Goal: Find specific page/section: Find specific page/section

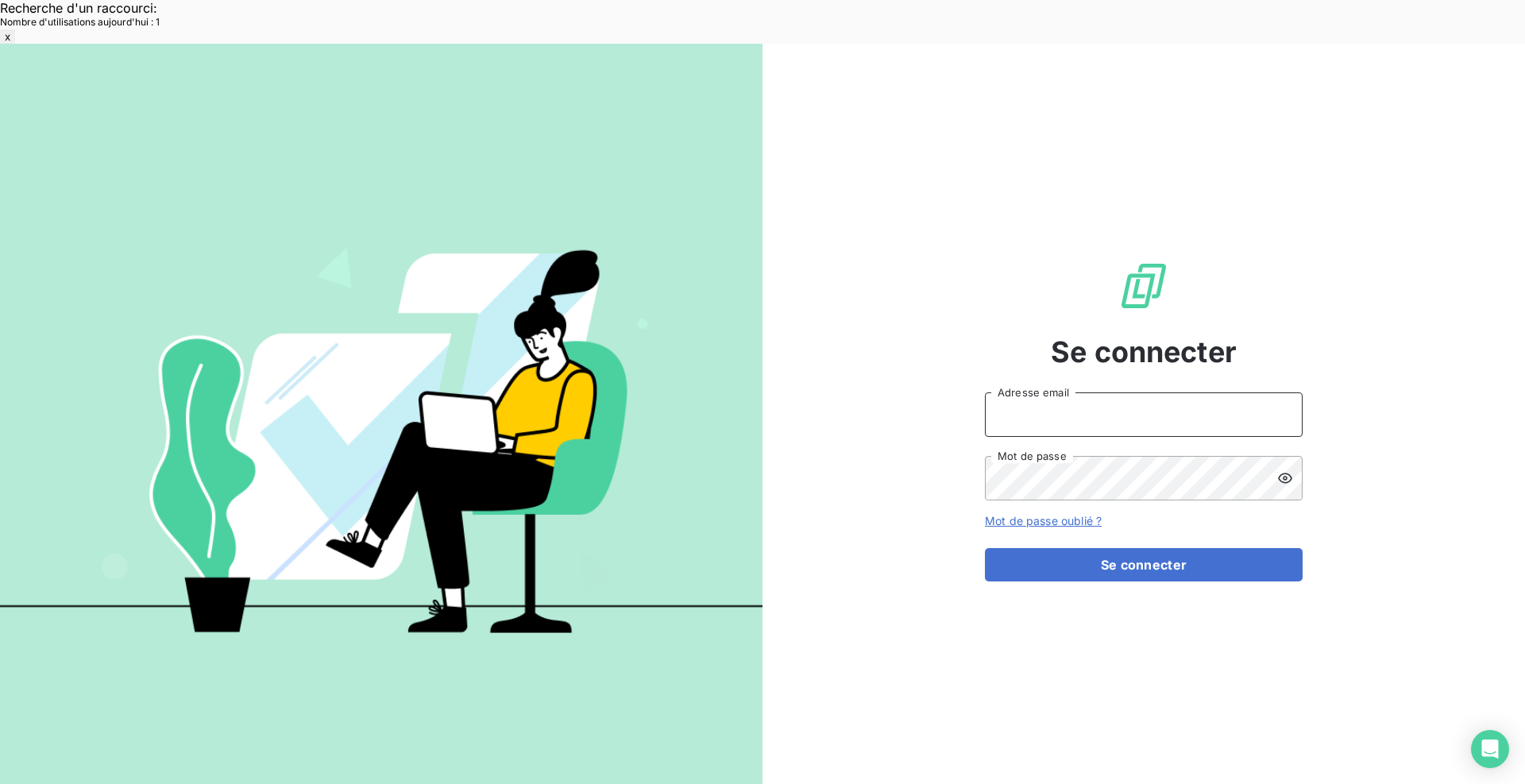
type input "[EMAIL_ADDRESS][DOMAIN_NAME]"
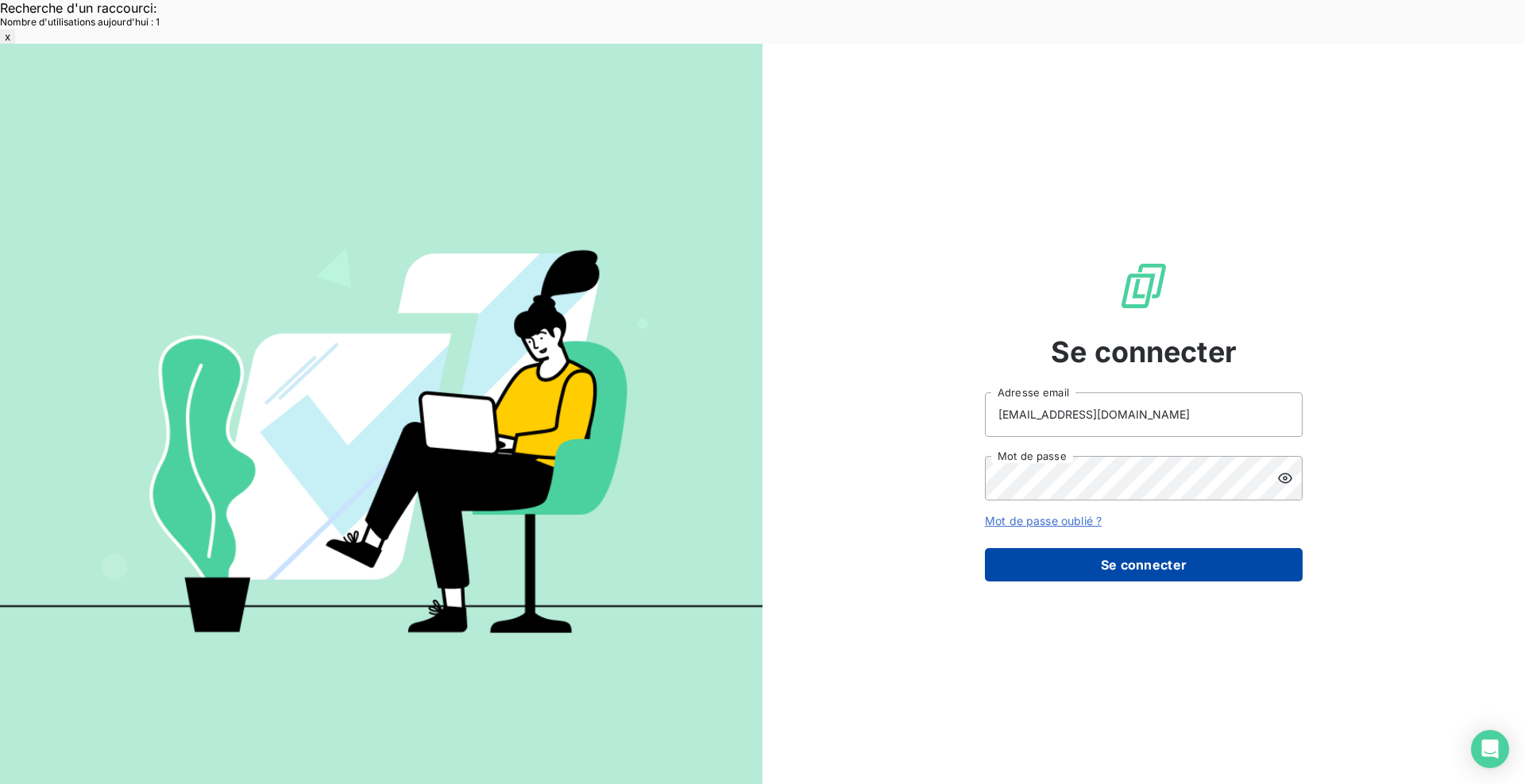
click at [1185, 548] on button "Se connecter" at bounding box center [1144, 565] width 318 height 34
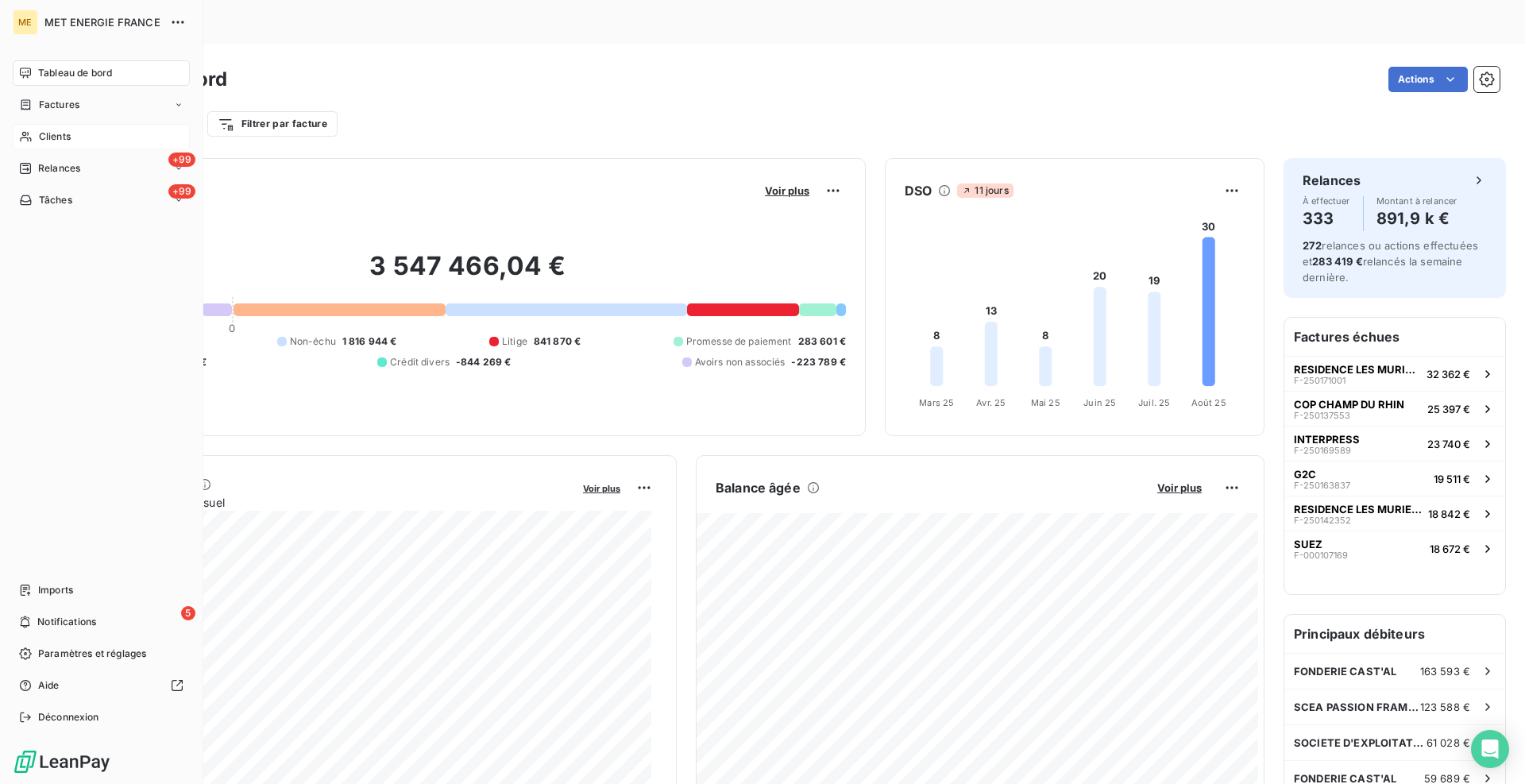
click at [42, 131] on span "Clients" at bounding box center [55, 136] width 32 height 14
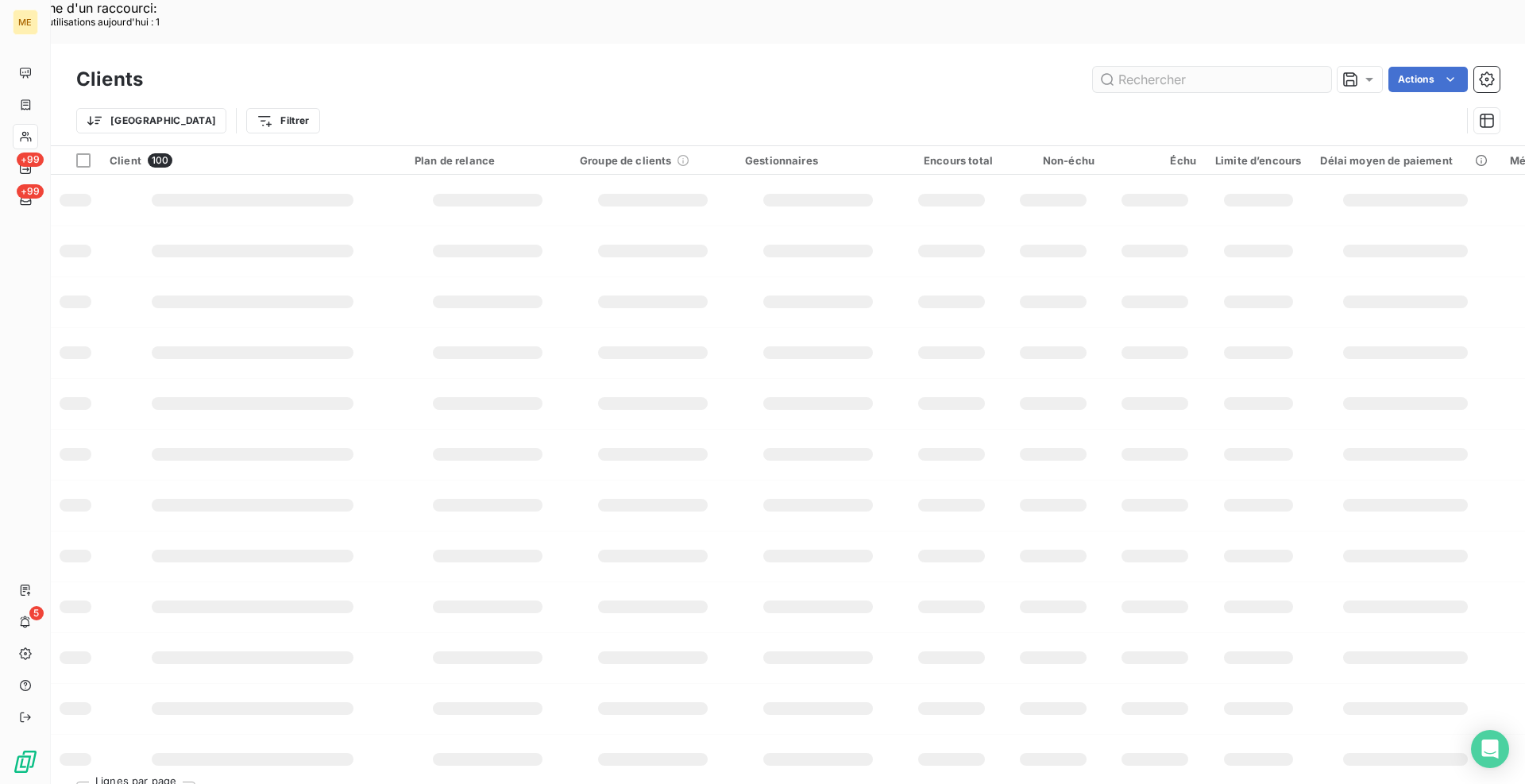
click at [1217, 66] on input "text" at bounding box center [1212, 78] width 238 height 25
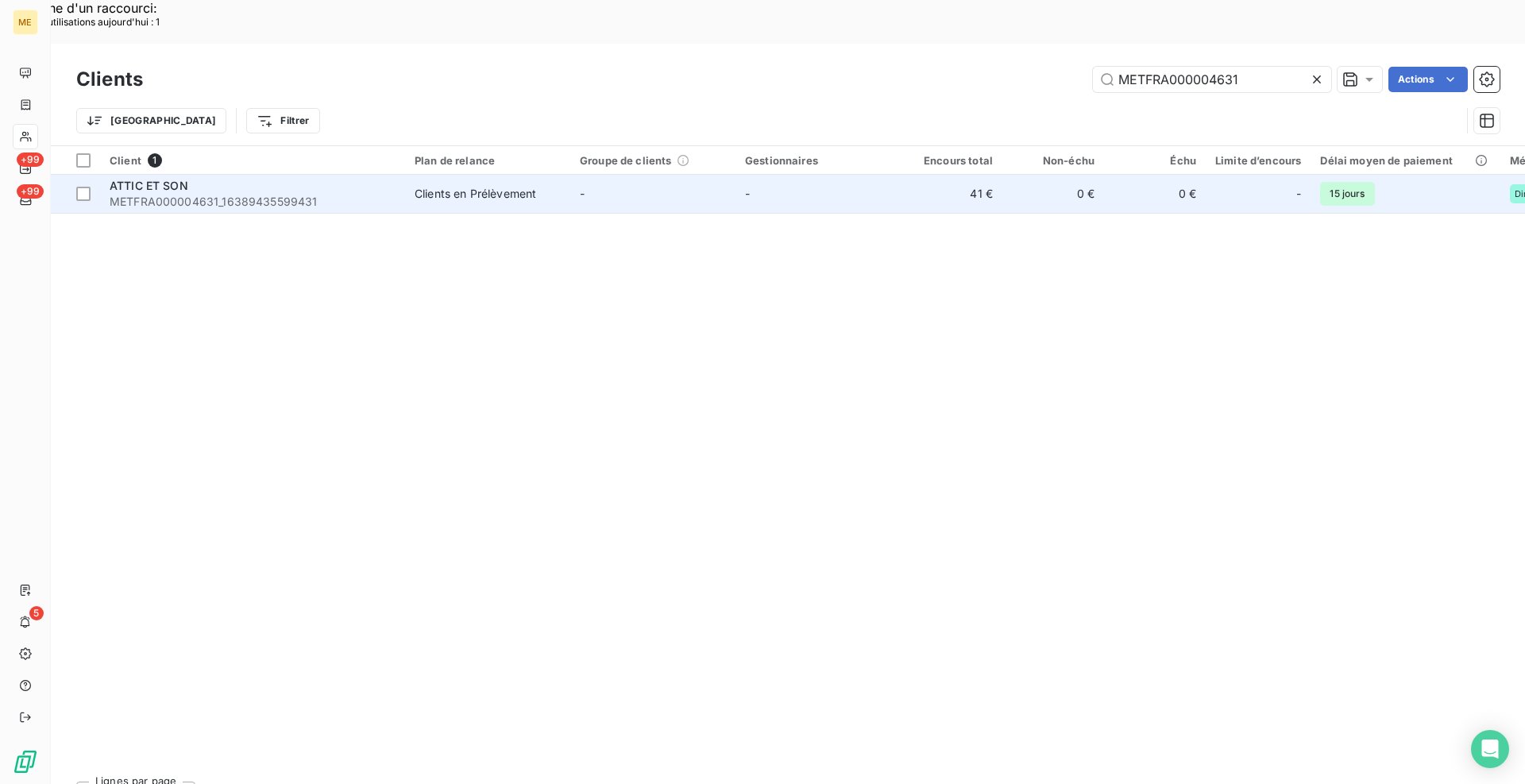
type input "METFRA000004631"
click at [308, 178] on div "ATTIC ET SON" at bounding box center [252, 186] width 286 height 16
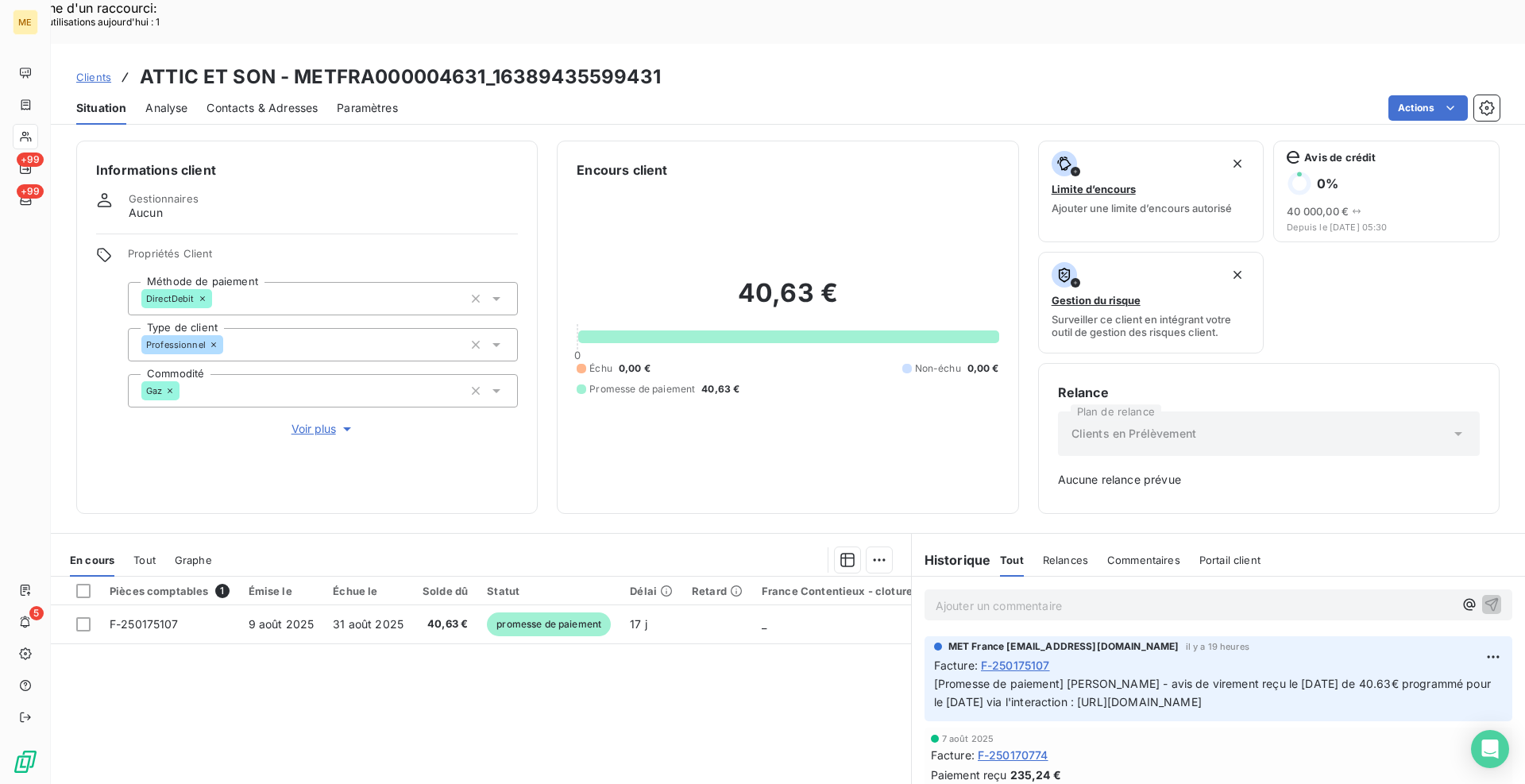
click at [308, 421] on span "Voir plus" at bounding box center [323, 428] width 64 height 16
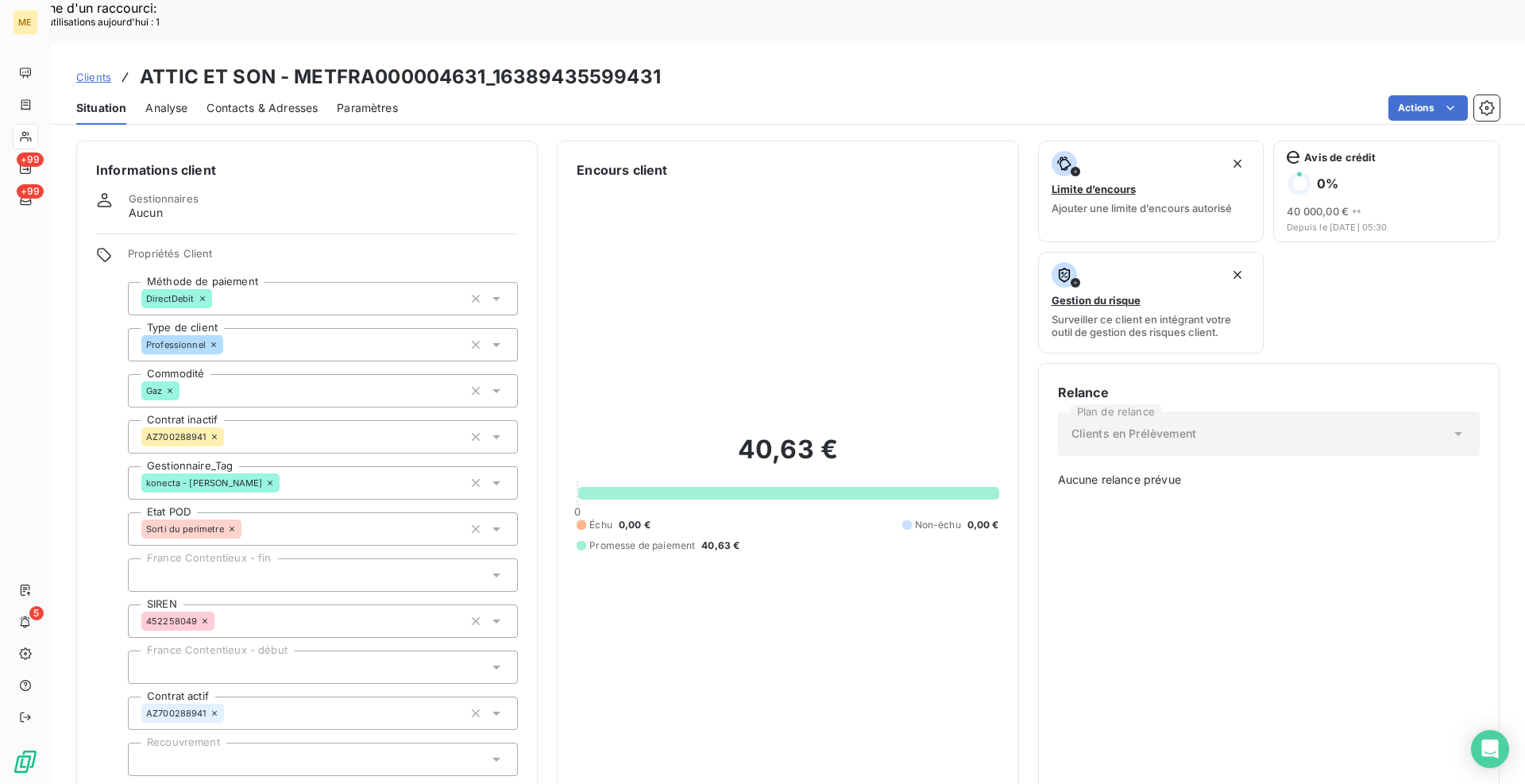
click at [318, 771] on span "Réduire" at bounding box center [323, 797] width 59 height 16
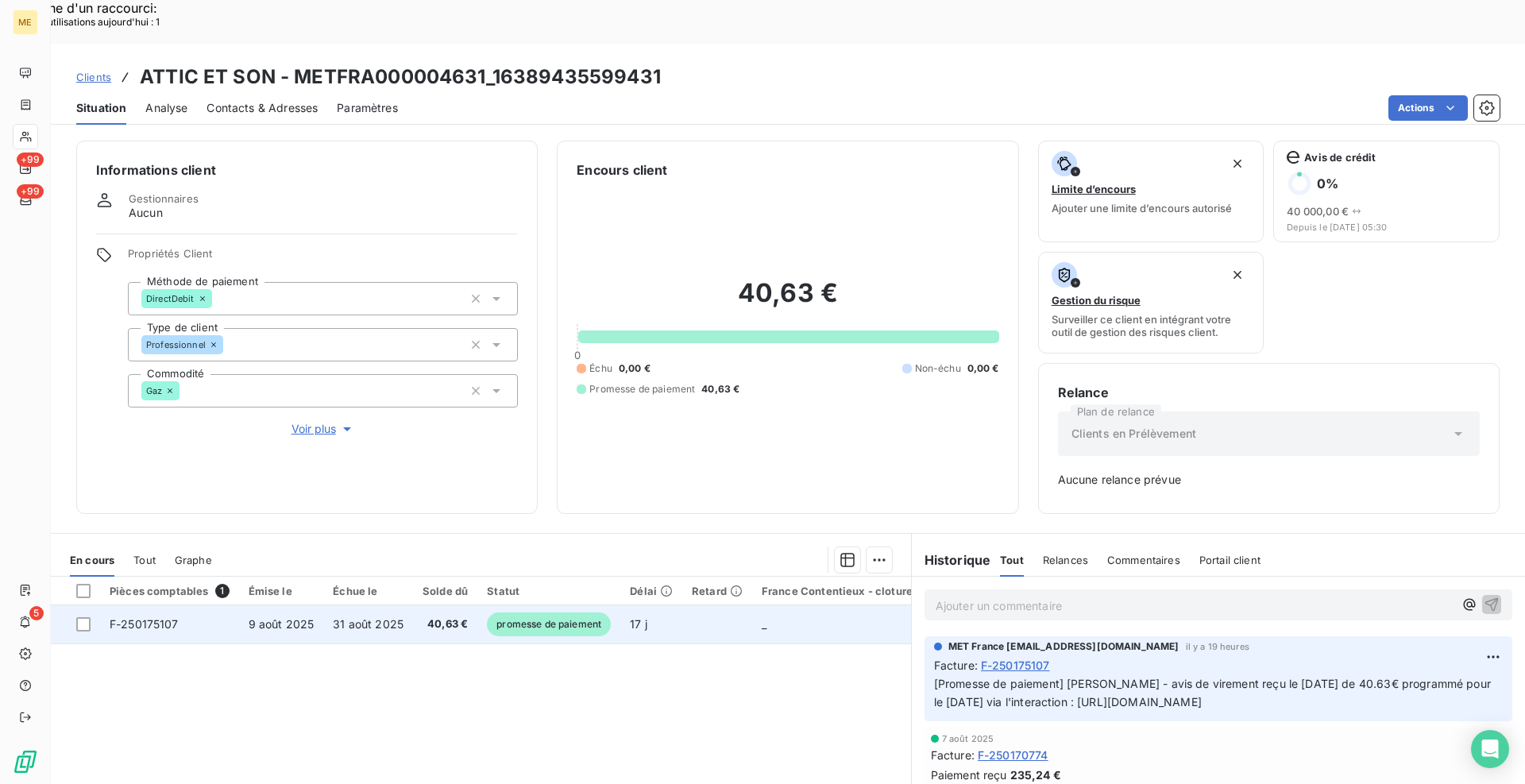
click at [147, 617] on span "F-250175107" at bounding box center [144, 623] width 69 height 13
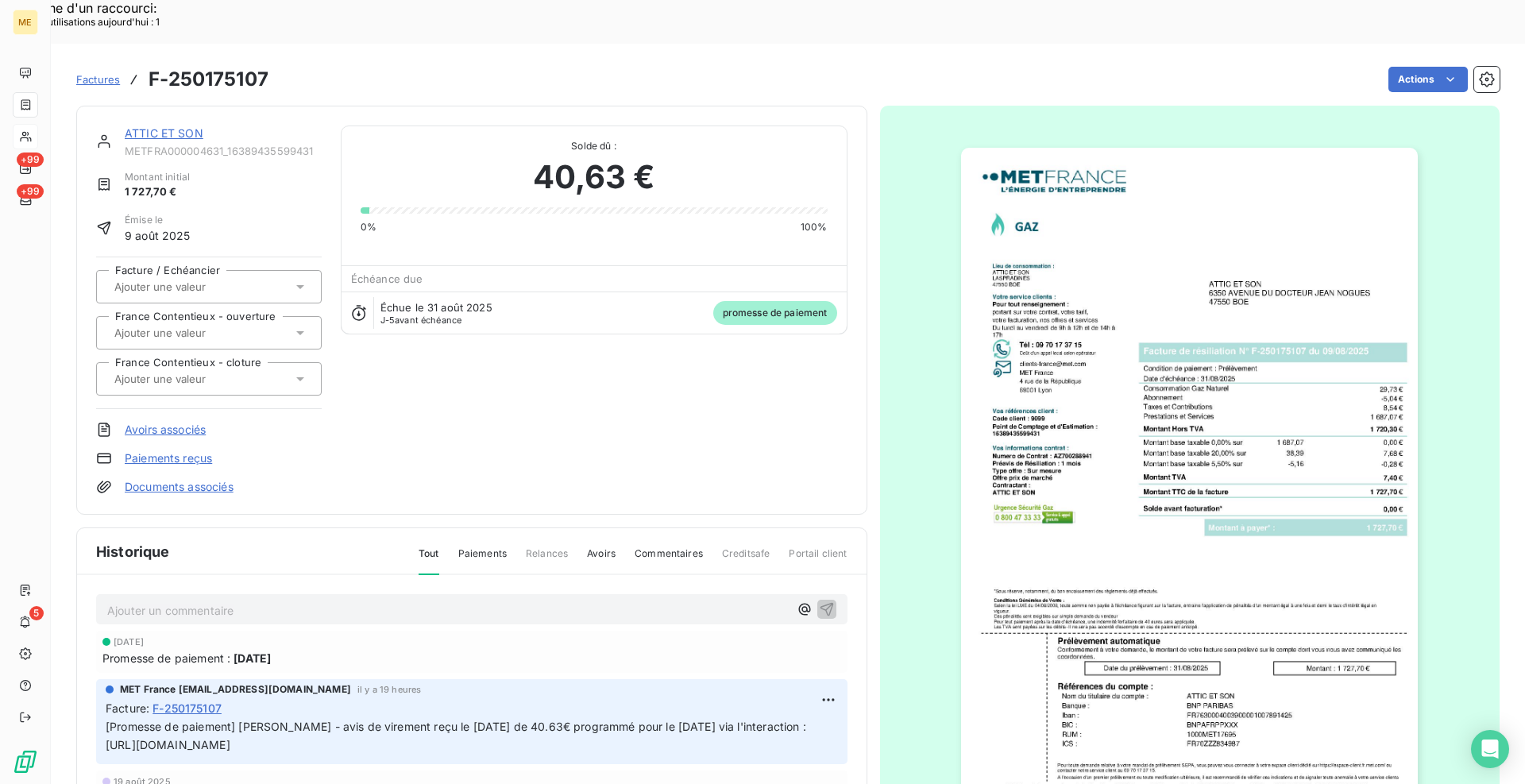
click at [178, 126] on link "ATTIC ET SON" at bounding box center [164, 133] width 78 height 13
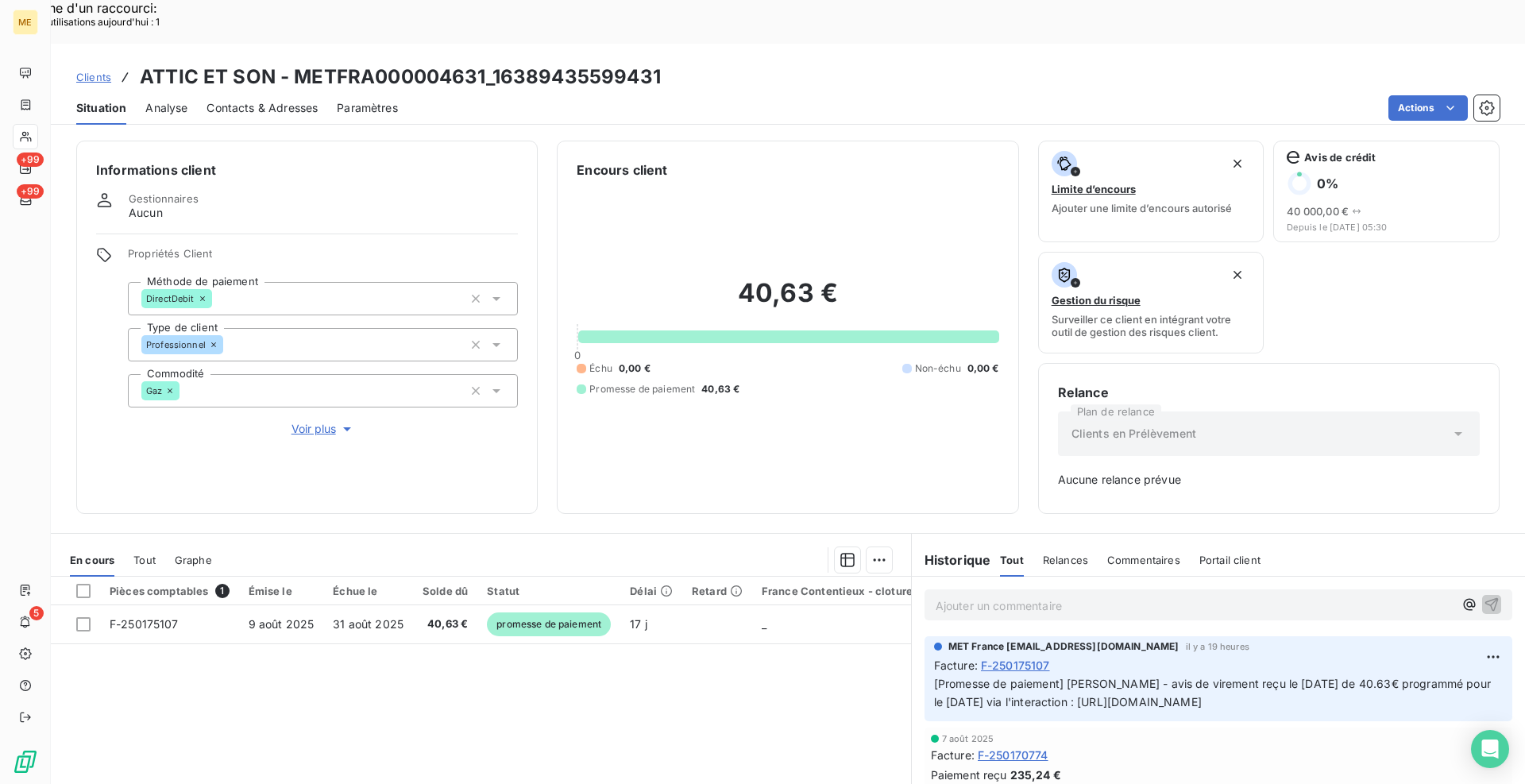
click at [107, 71] on span "Clients" at bounding box center [93, 77] width 35 height 13
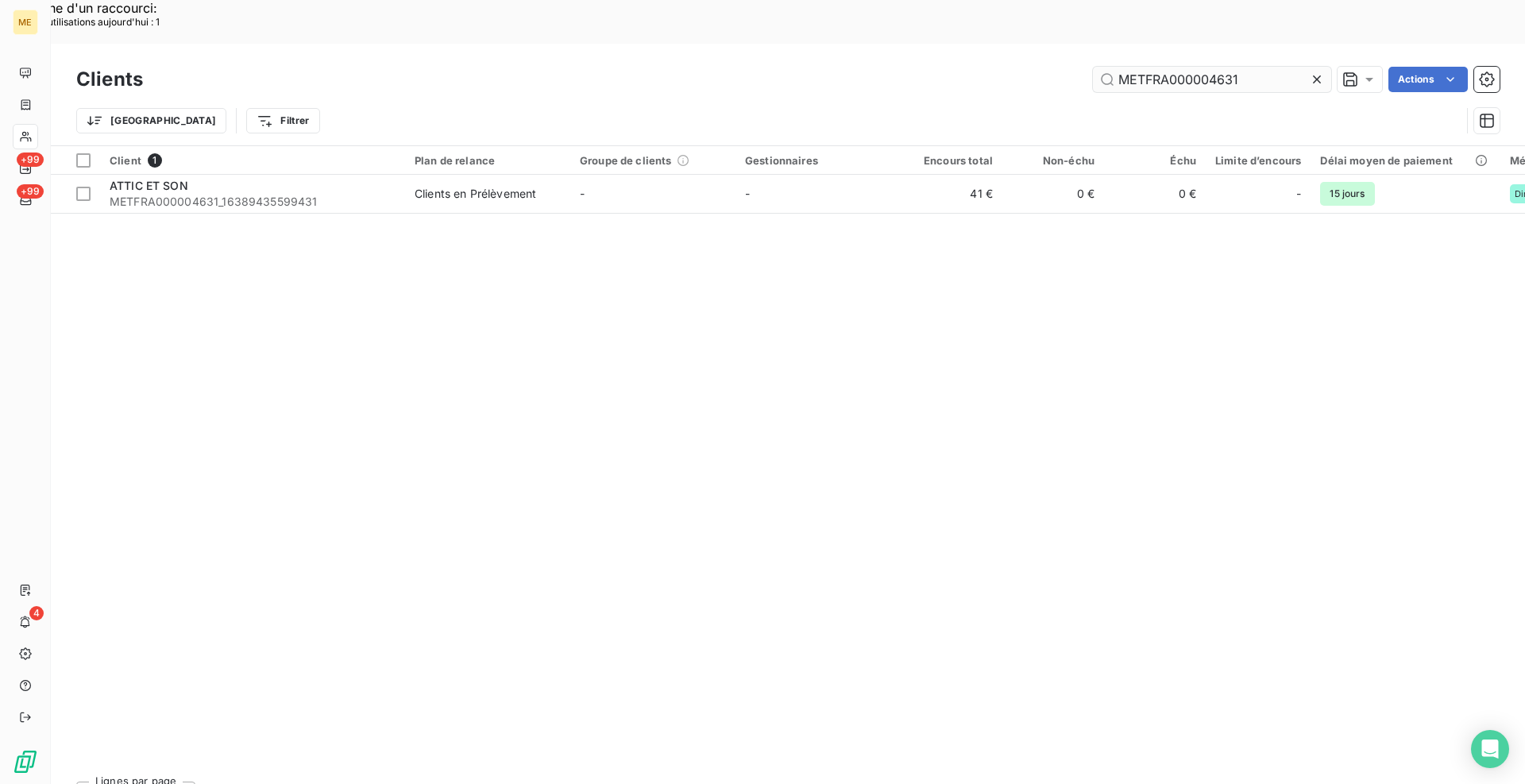
click at [1164, 66] on input "METFRA000004631" at bounding box center [1212, 78] width 238 height 25
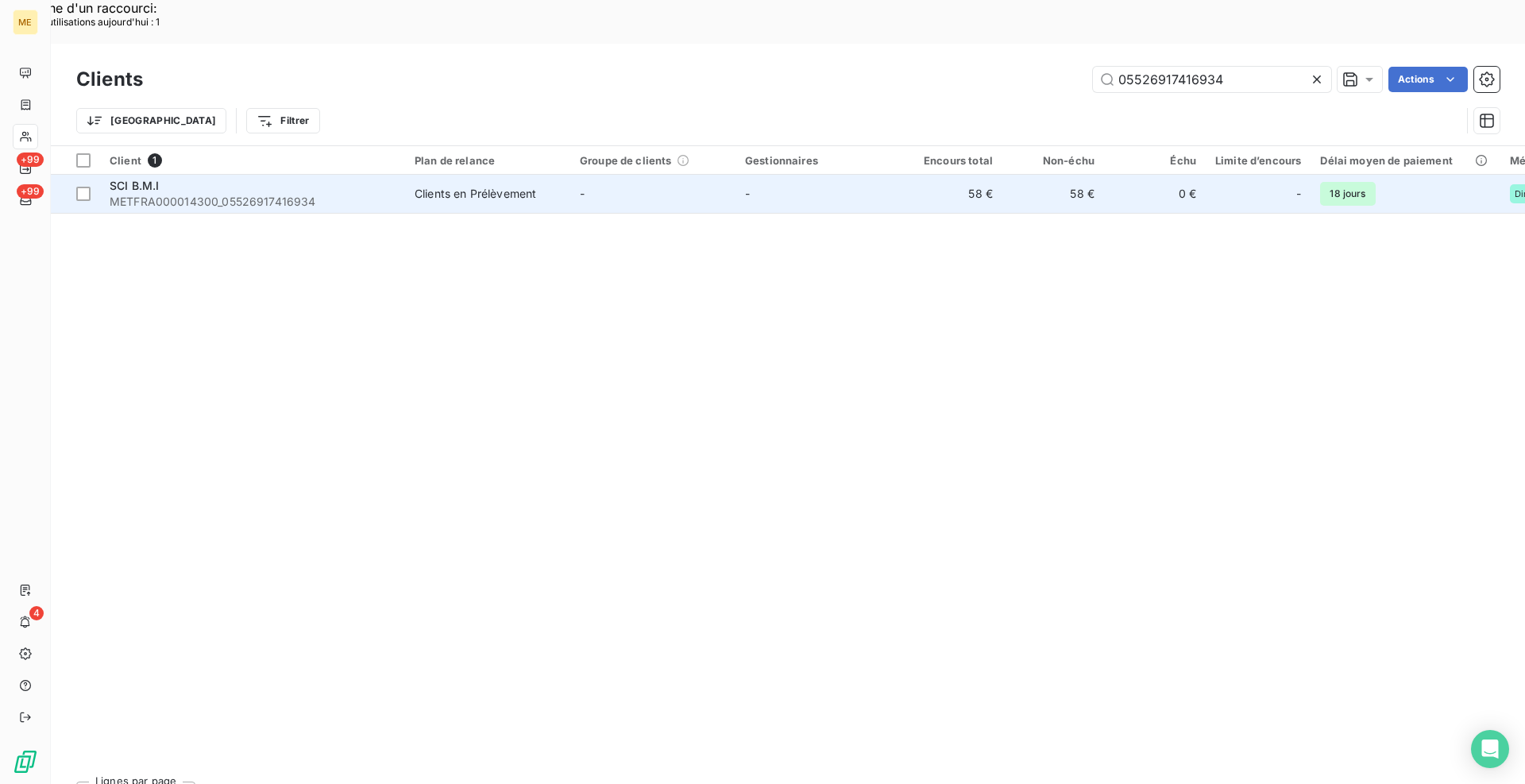
type input "05526917416934"
click at [458, 186] on div "Clients en Prélèvement" at bounding box center [475, 193] width 121 height 16
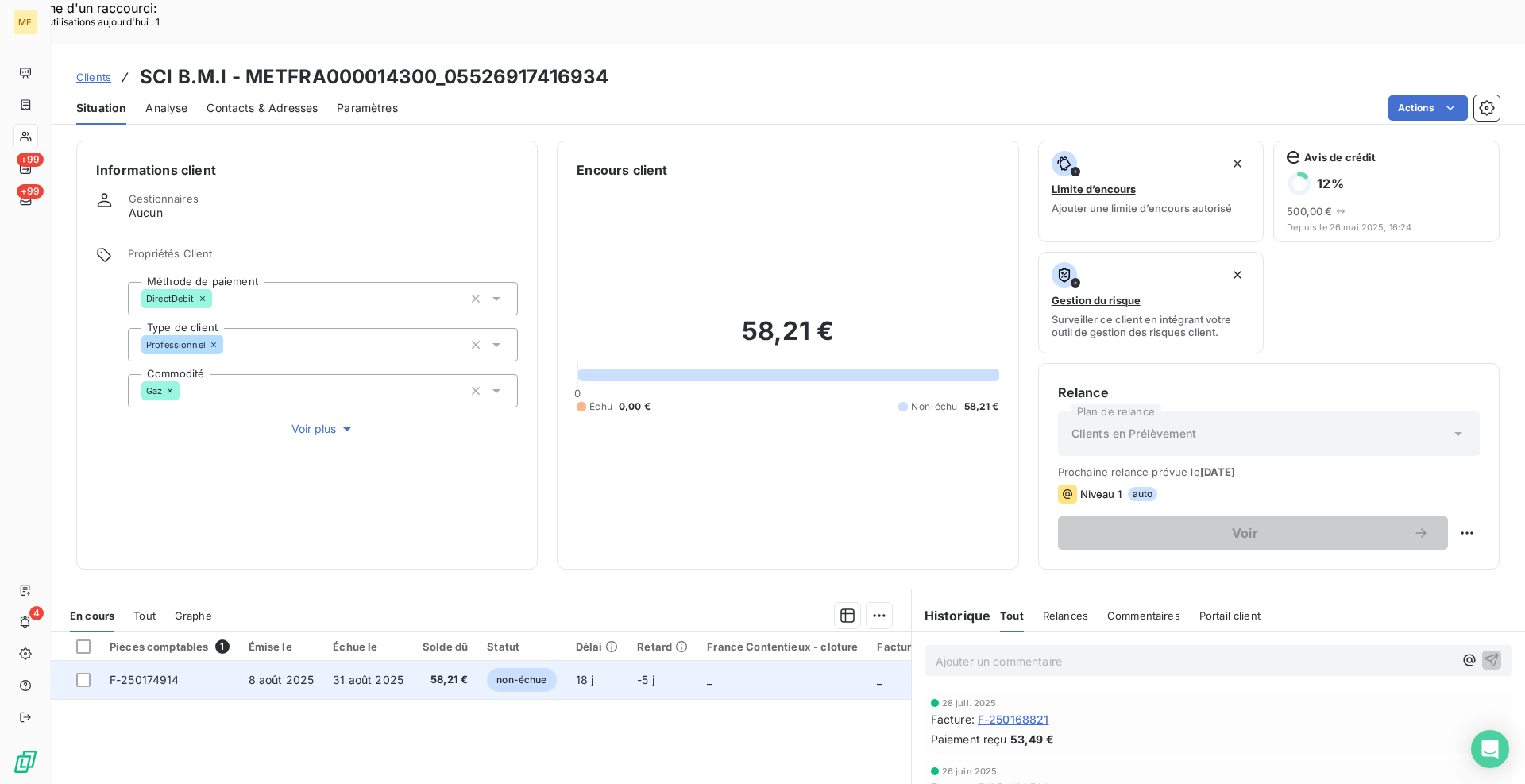
click at [167, 673] on span "F-250174914" at bounding box center [144, 679] width 70 height 13
